Goal: Information Seeking & Learning: Learn about a topic

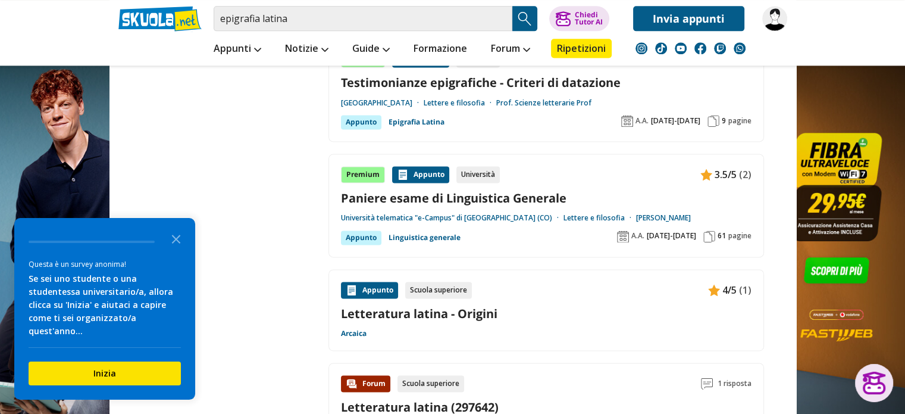
scroll to position [1643, 0]
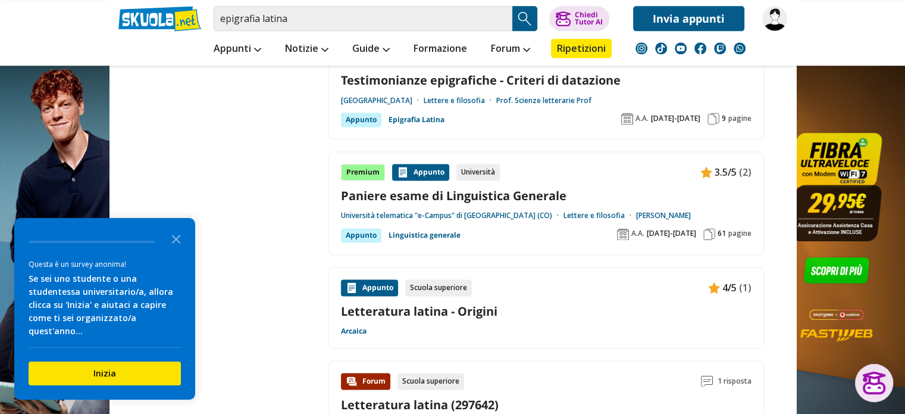
click at [521, 17] on img "Search Button" at bounding box center [525, 19] width 18 height 18
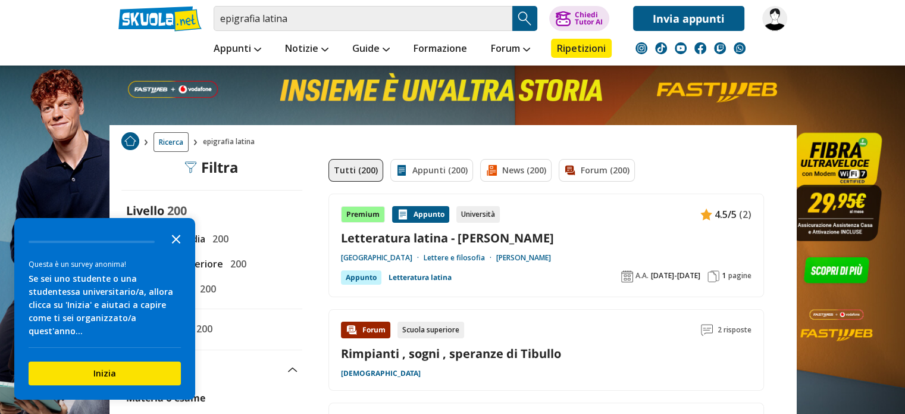
click at [174, 250] on icon "Close the survey" at bounding box center [176, 238] width 24 height 24
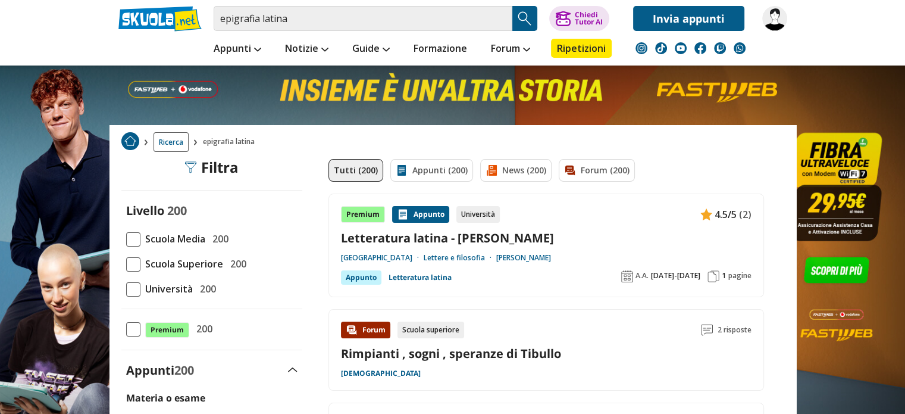
click at [132, 290] on span at bounding box center [133, 289] width 14 height 14
click at [126, 289] on input "Università 200" at bounding box center [126, 289] width 0 height 0
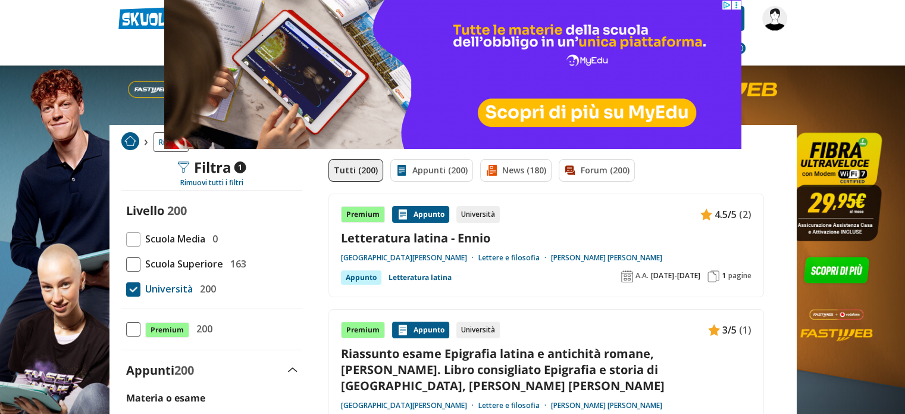
click at [421, 234] on link "Letteratura latina - Ennio" at bounding box center [546, 238] width 411 height 16
